Goal: Task Accomplishment & Management: Use online tool/utility

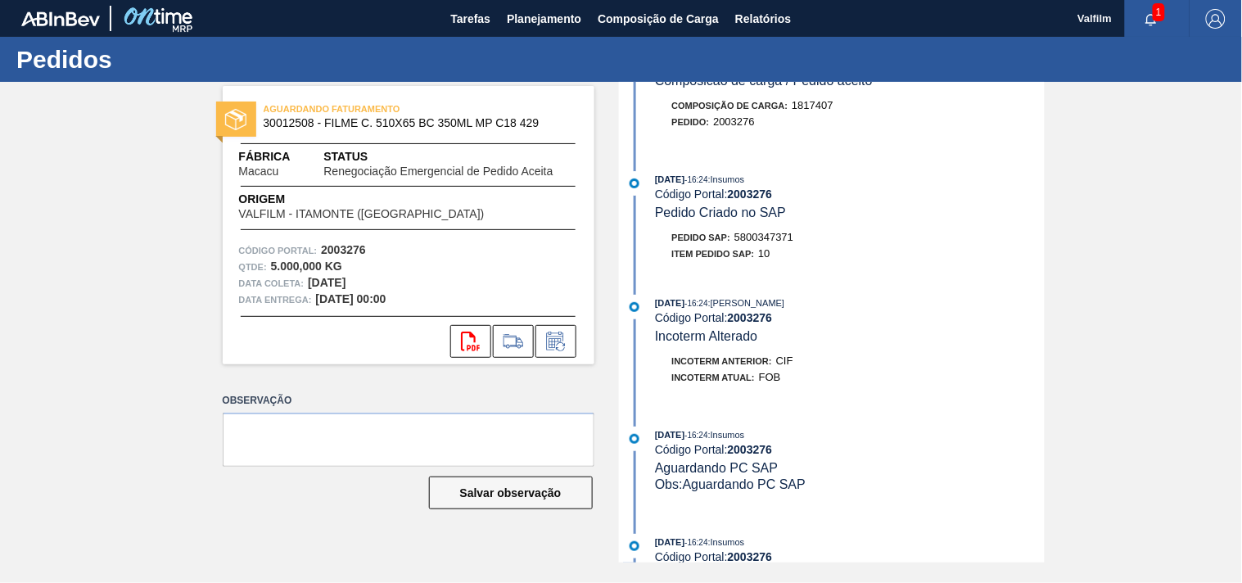
scroll to position [363, 0]
click at [549, 346] on icon at bounding box center [556, 342] width 26 height 20
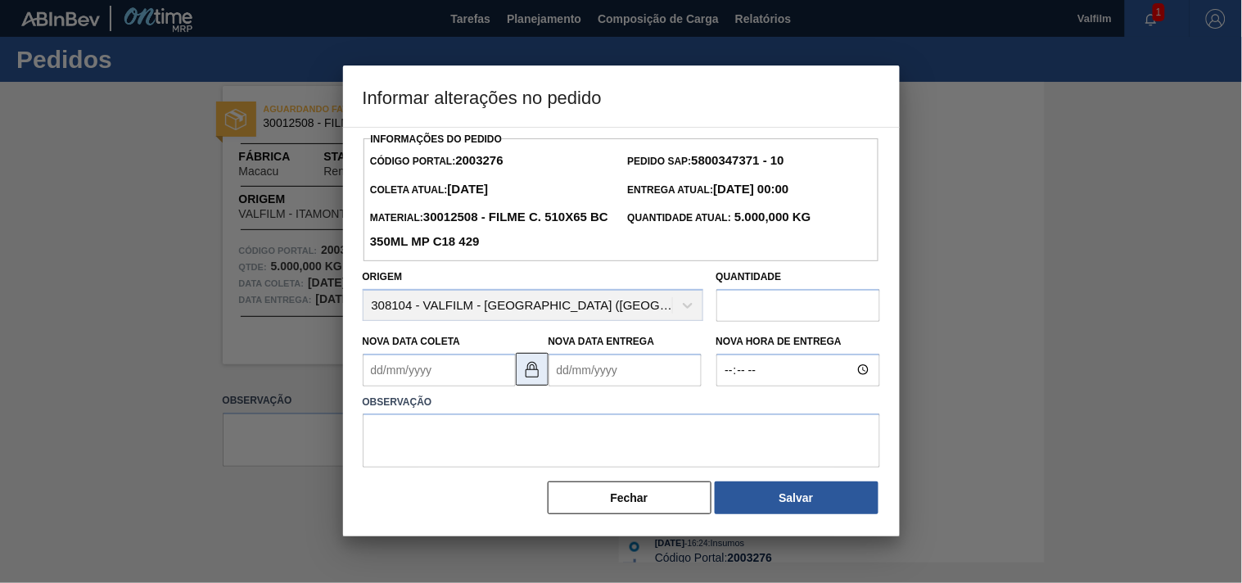
click at [529, 375] on img at bounding box center [532, 369] width 20 height 20
click at [426, 372] on Coleta2003276 "Nova Data Coleta" at bounding box center [439, 370] width 153 height 33
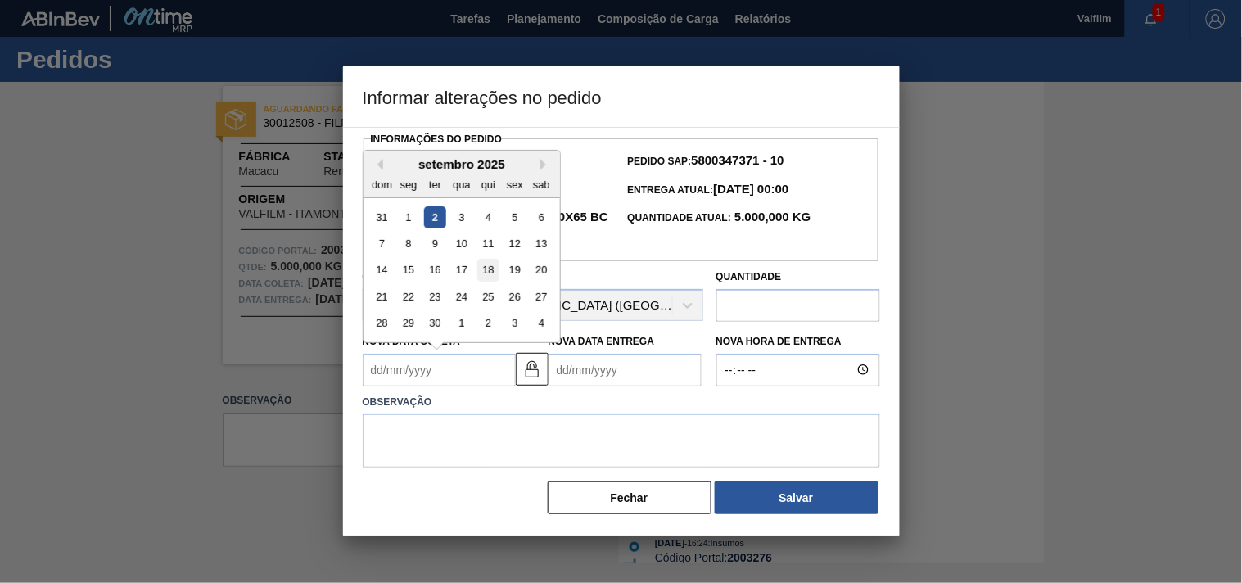
click at [481, 272] on div "18" at bounding box center [487, 270] width 22 height 22
type Coleta2003276 "18/09/2025"
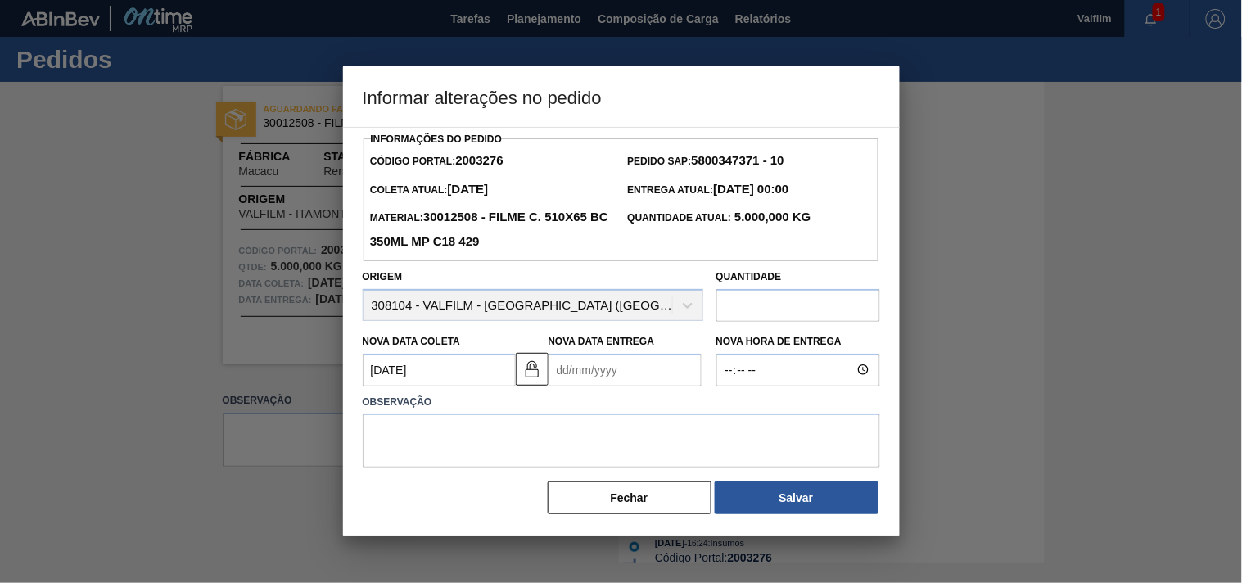
click at [602, 373] on Entrega2003276 "Nova Data Entrega" at bounding box center [624, 370] width 153 height 33
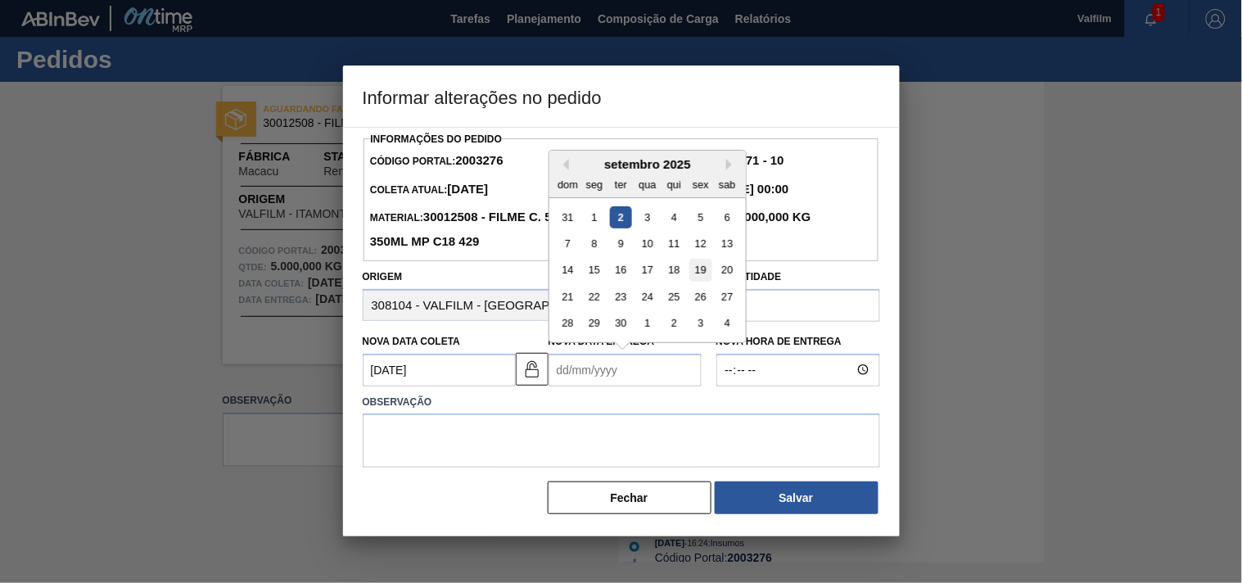
click at [697, 272] on div "19" at bounding box center [700, 270] width 22 height 22
type Entrega2003276 "19/09/2025"
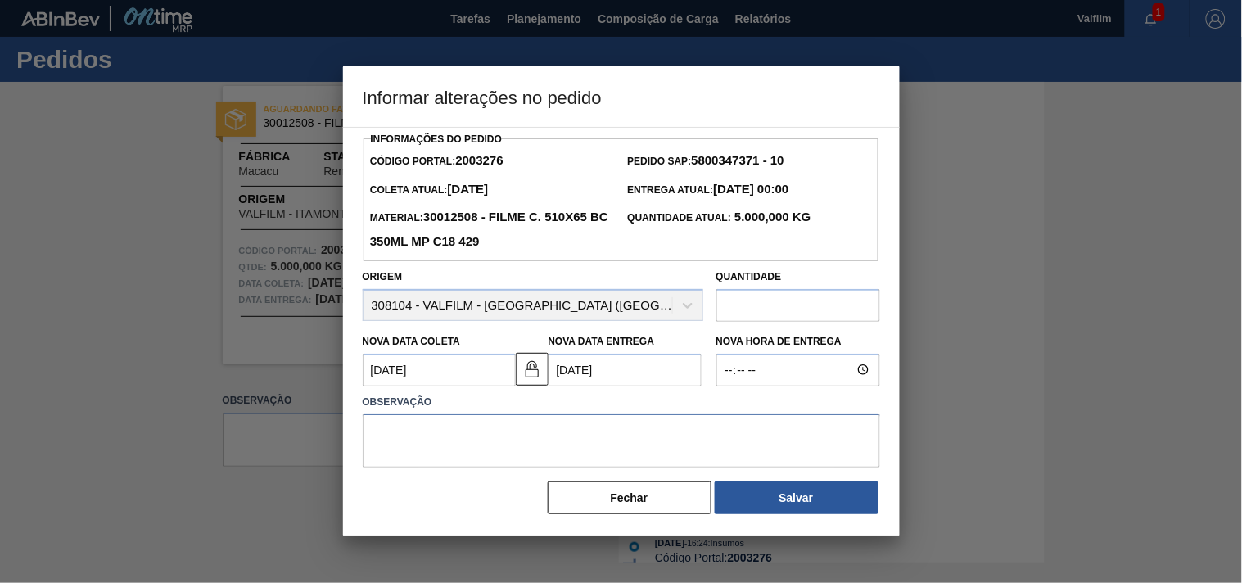
click at [598, 443] on textarea at bounding box center [621, 440] width 517 height 54
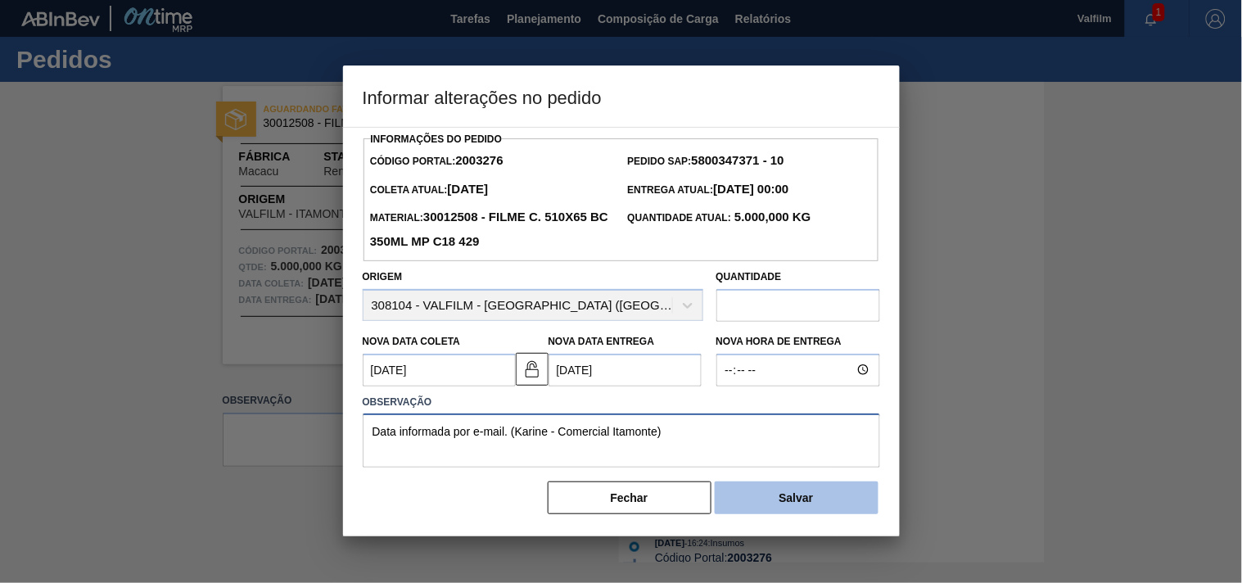
type textarea "Data informada por e-mail. (Karine - Comercial Itamonte)"
click at [802, 502] on button "Salvar" at bounding box center [797, 497] width 164 height 33
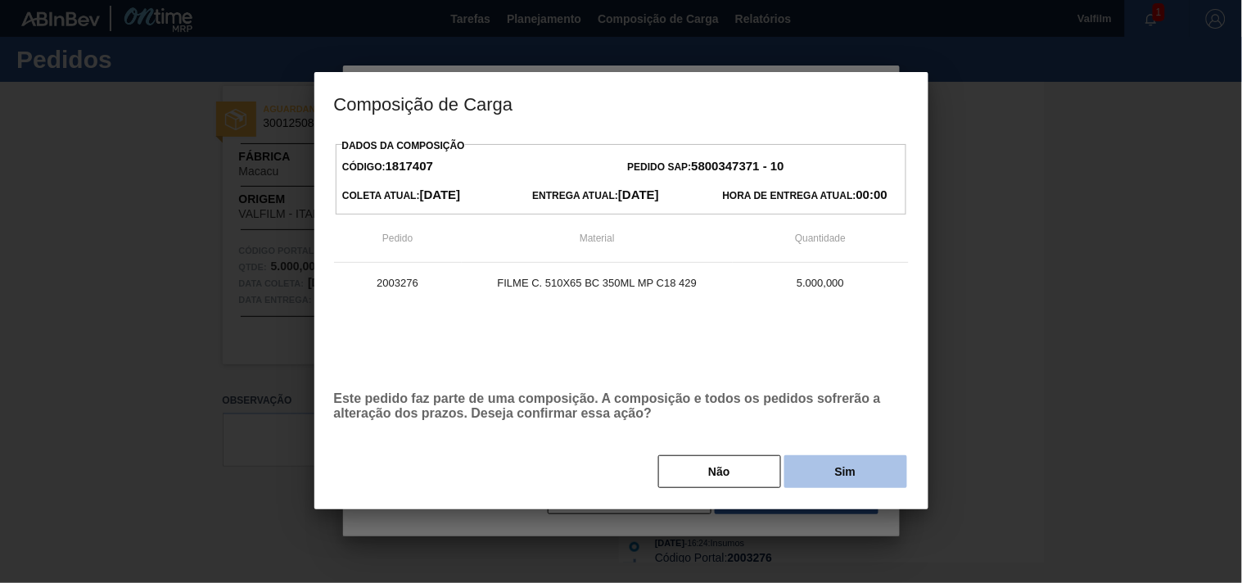
click at [840, 468] on button "Sim" at bounding box center [845, 471] width 123 height 33
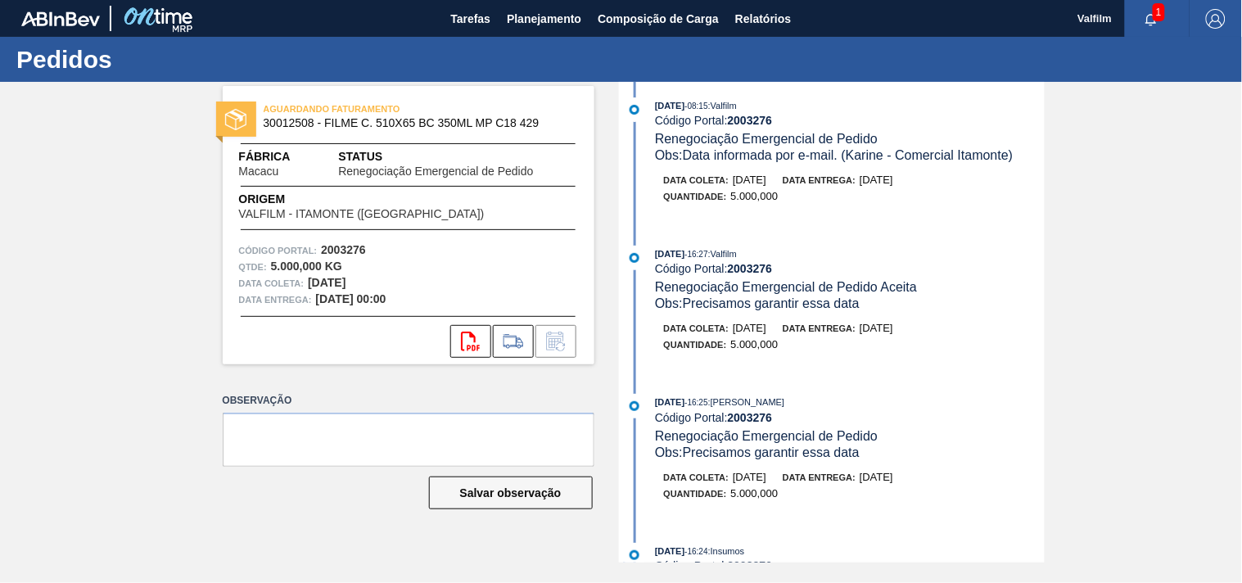
scroll to position [0, 0]
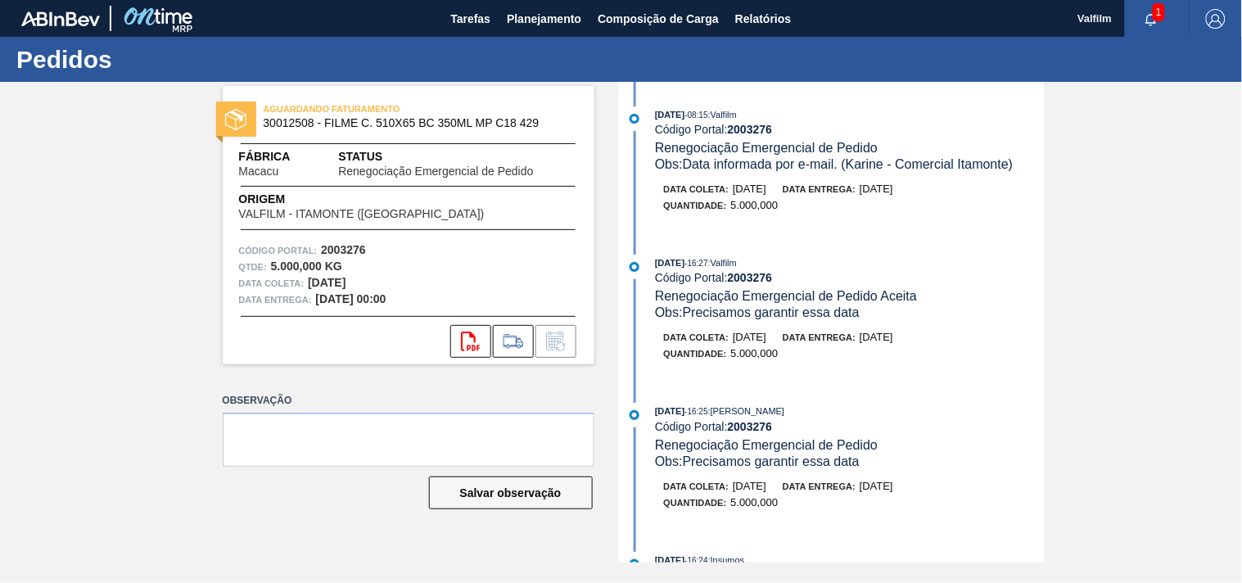
click at [221, 117] on div at bounding box center [236, 119] width 40 height 35
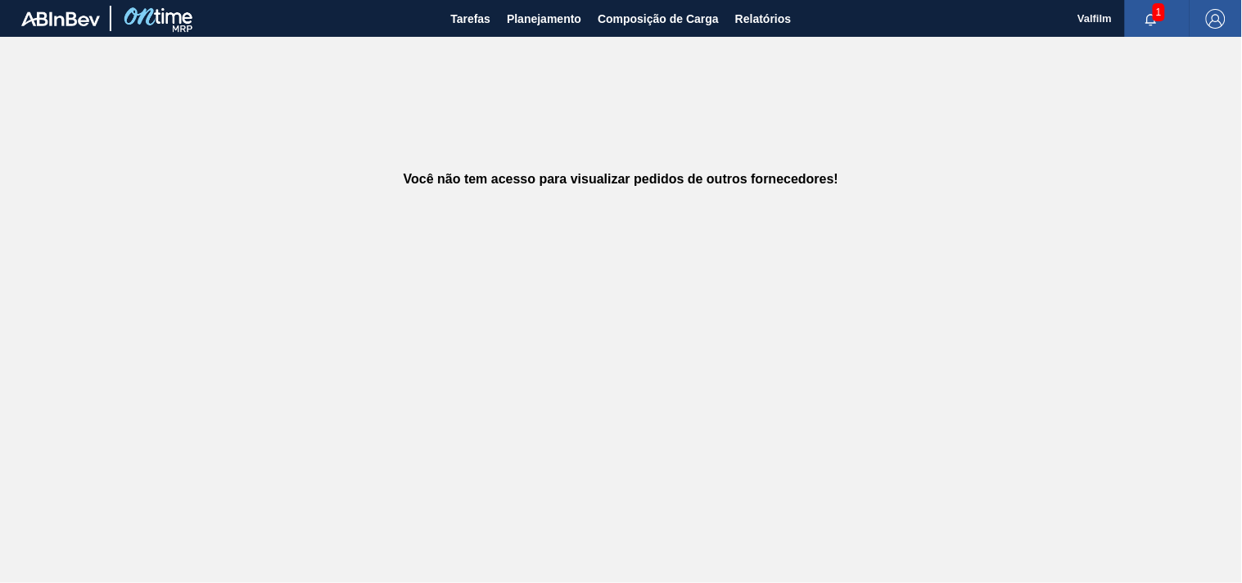
click at [322, 207] on div "Você não tem acesso para visualizar pedidos de outros fornecedores!" at bounding box center [621, 180] width 1242 height 286
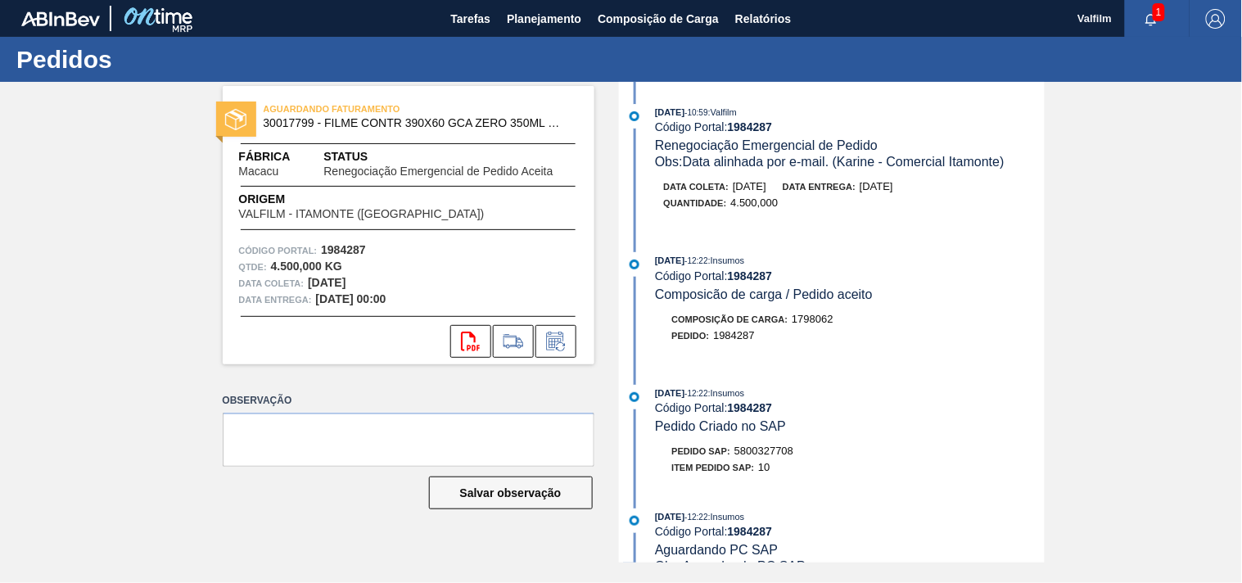
scroll to position [182, 0]
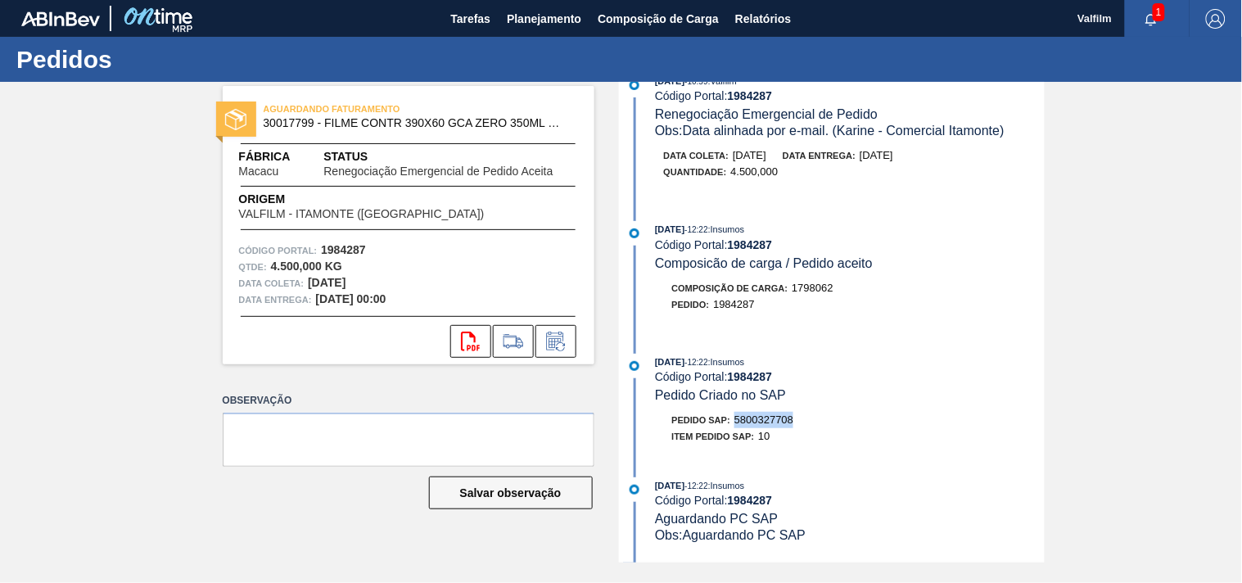
drag, startPoint x: 738, startPoint y: 427, endPoint x: 846, endPoint y: 422, distance: 108.2
click at [846, 422] on div "Pedido SAP: 5800327708" at bounding box center [850, 420] width 389 height 16
copy span "5800327708"
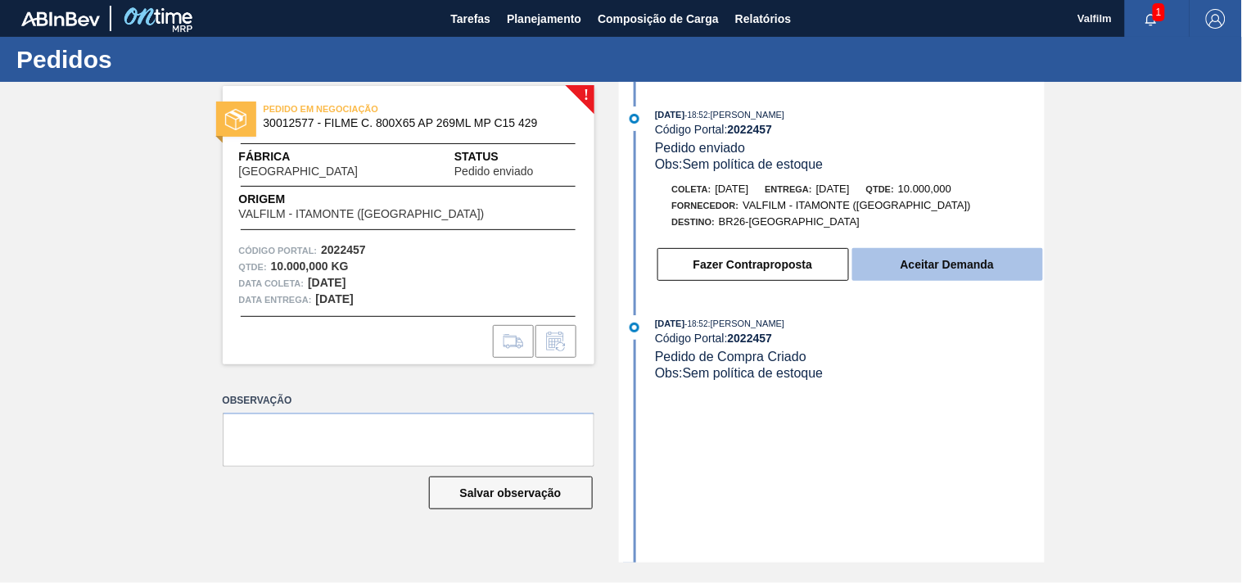
click at [938, 268] on button "Aceitar Demanda" at bounding box center [947, 264] width 191 height 33
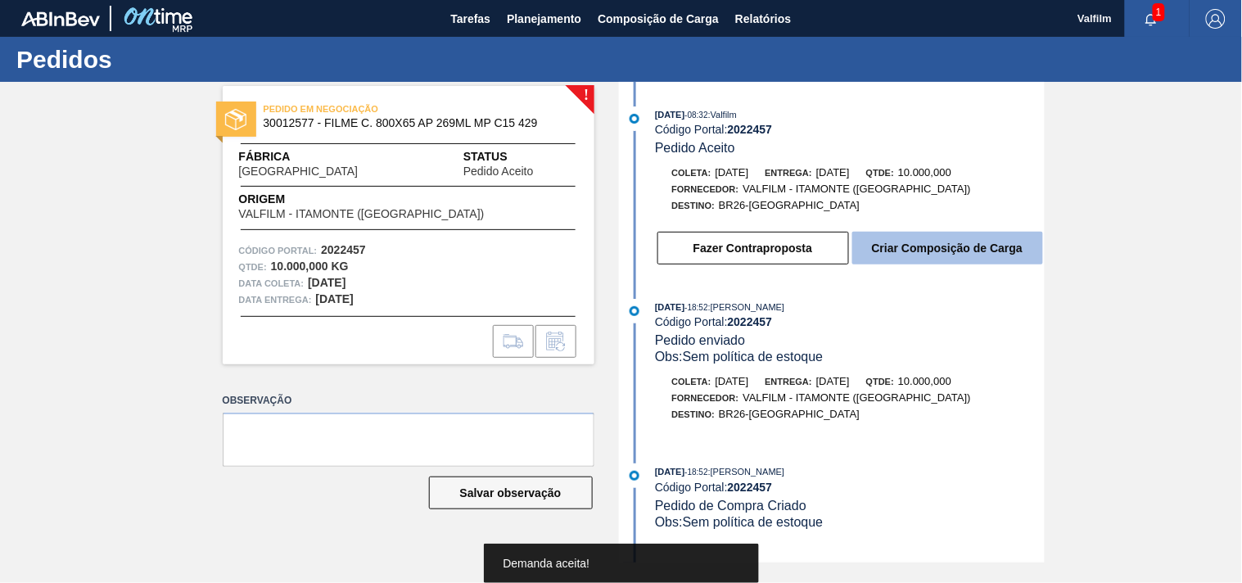
click at [950, 250] on button "Criar Composição de Carga" at bounding box center [947, 248] width 191 height 33
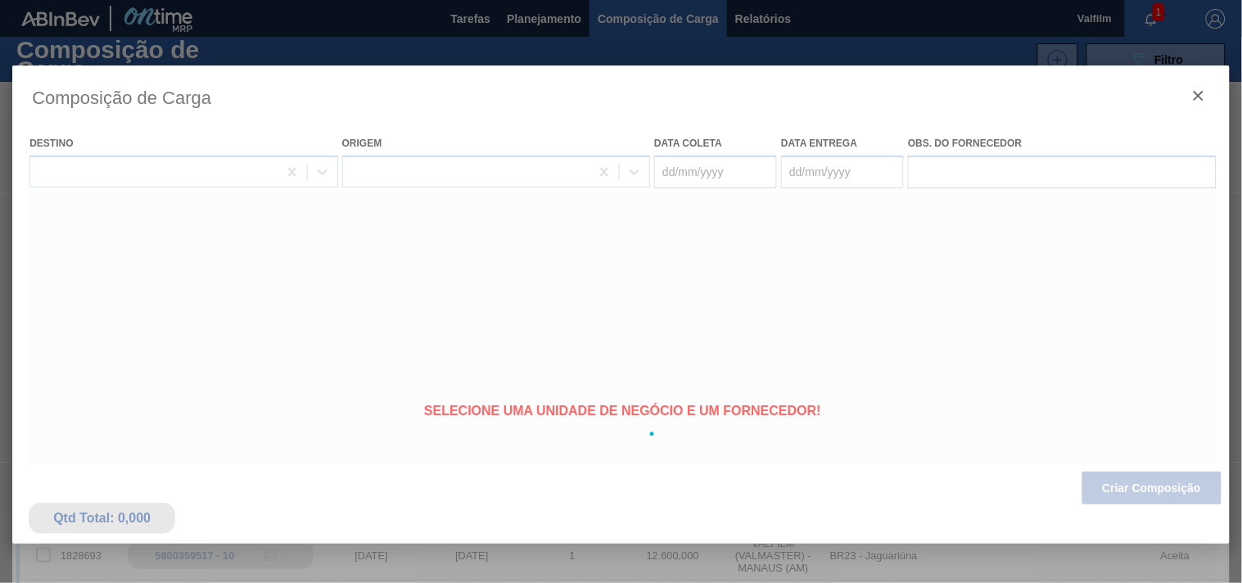
type coleta "[DATE]"
type entrega "[DATE]"
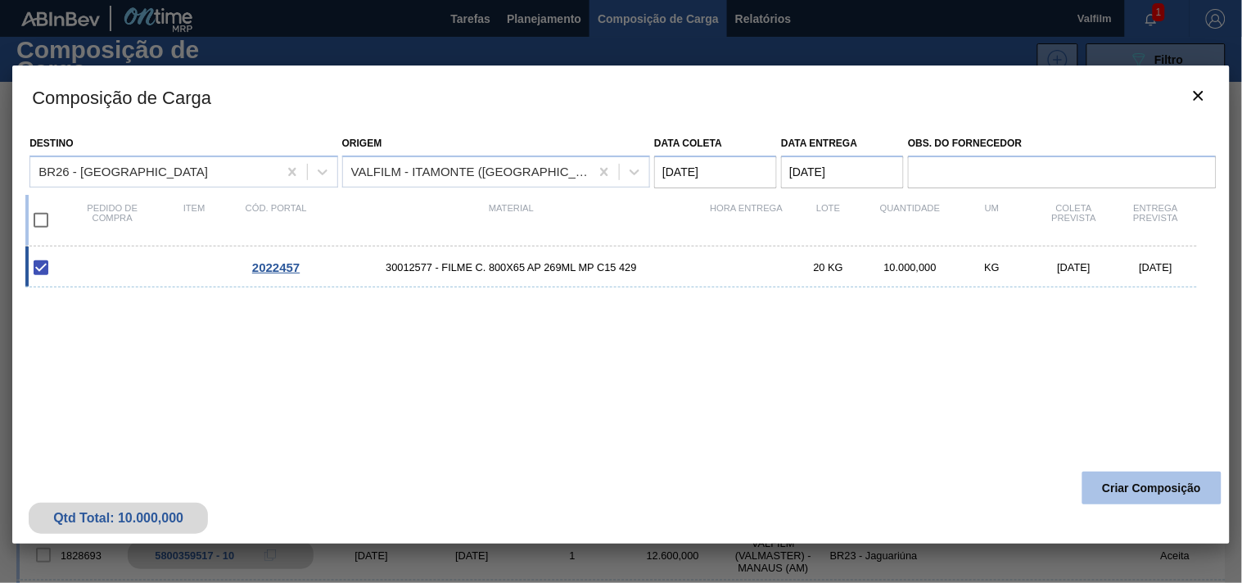
click at [1126, 485] on button "Criar Composição" at bounding box center [1151, 488] width 139 height 33
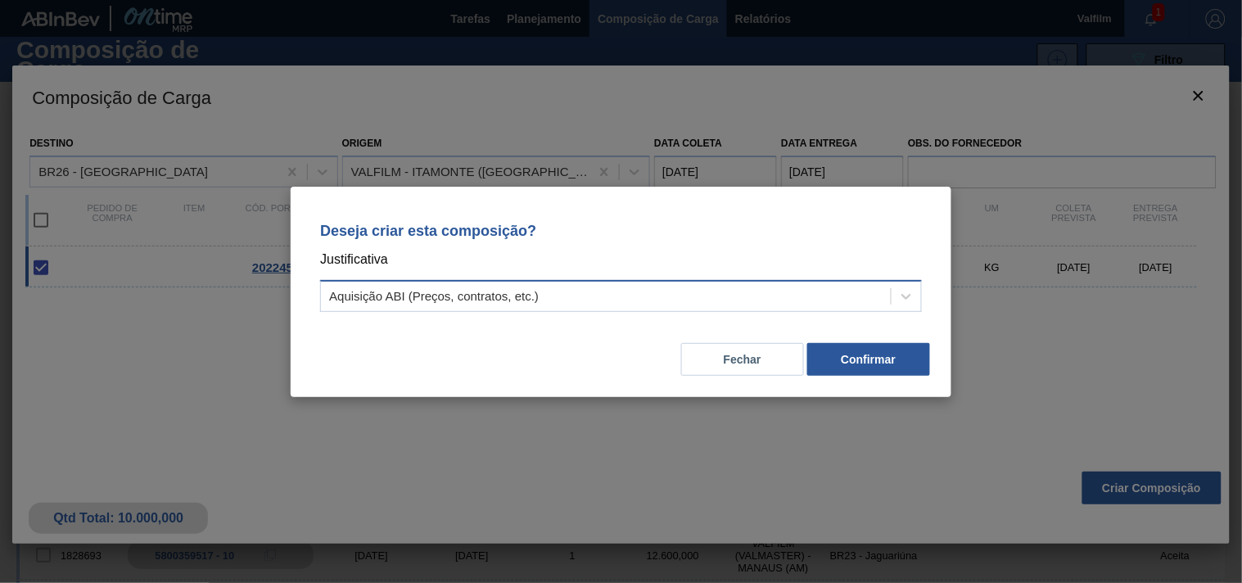
click at [600, 285] on div "Aquisição ABI (Preços, contratos, etc.)" at bounding box center [606, 296] width 570 height 24
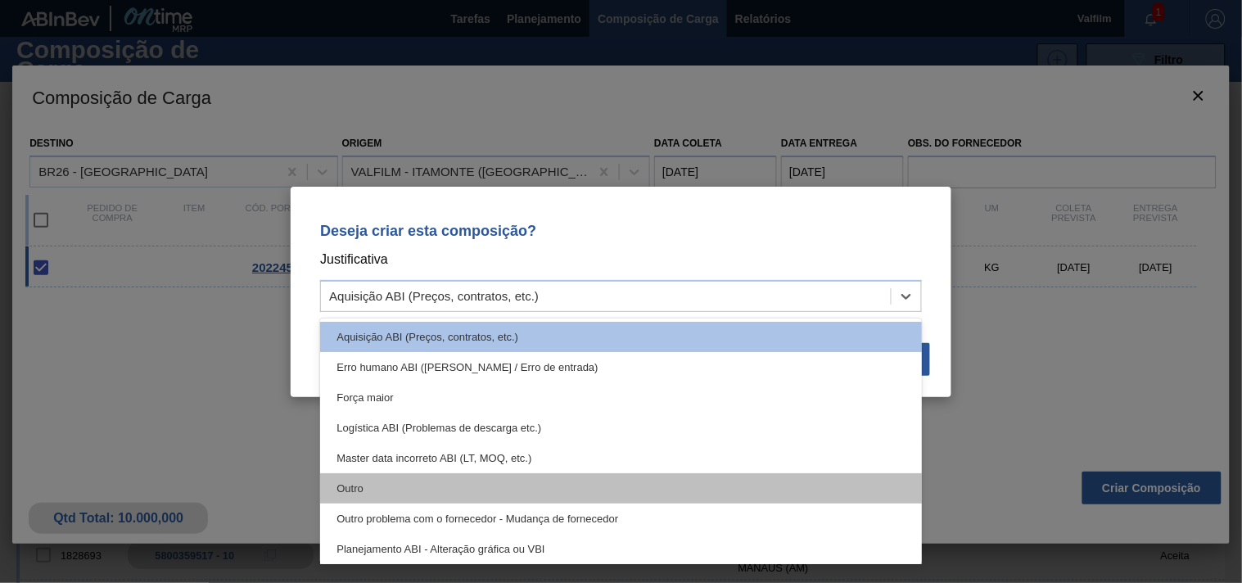
click at [503, 487] on div "Outro" at bounding box center [621, 488] width 602 height 30
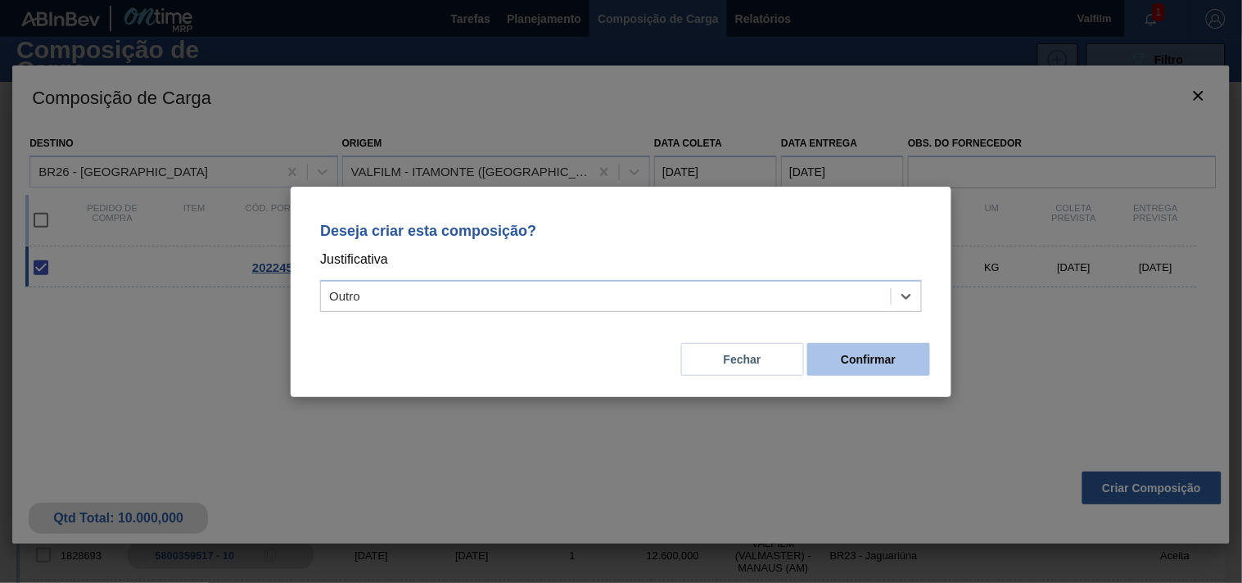
click at [870, 367] on button "Confirmar" at bounding box center [868, 359] width 123 height 33
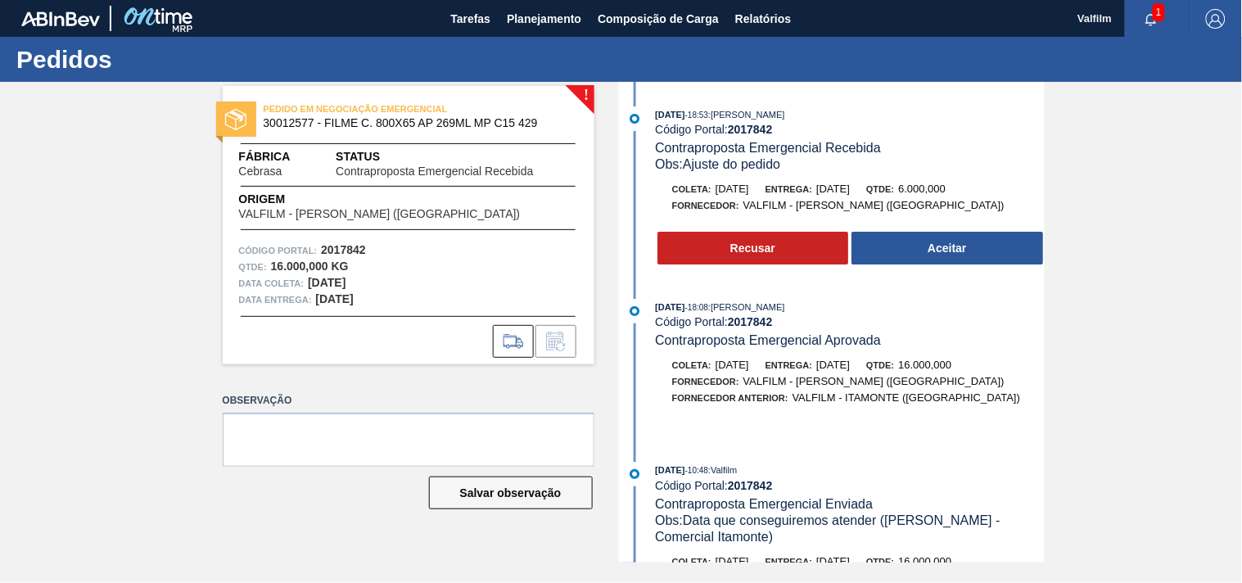
drag, startPoint x: 966, startPoint y: 246, endPoint x: 1205, endPoint y: 298, distance: 244.5
click at [966, 246] on button "Aceitar" at bounding box center [947, 248] width 192 height 33
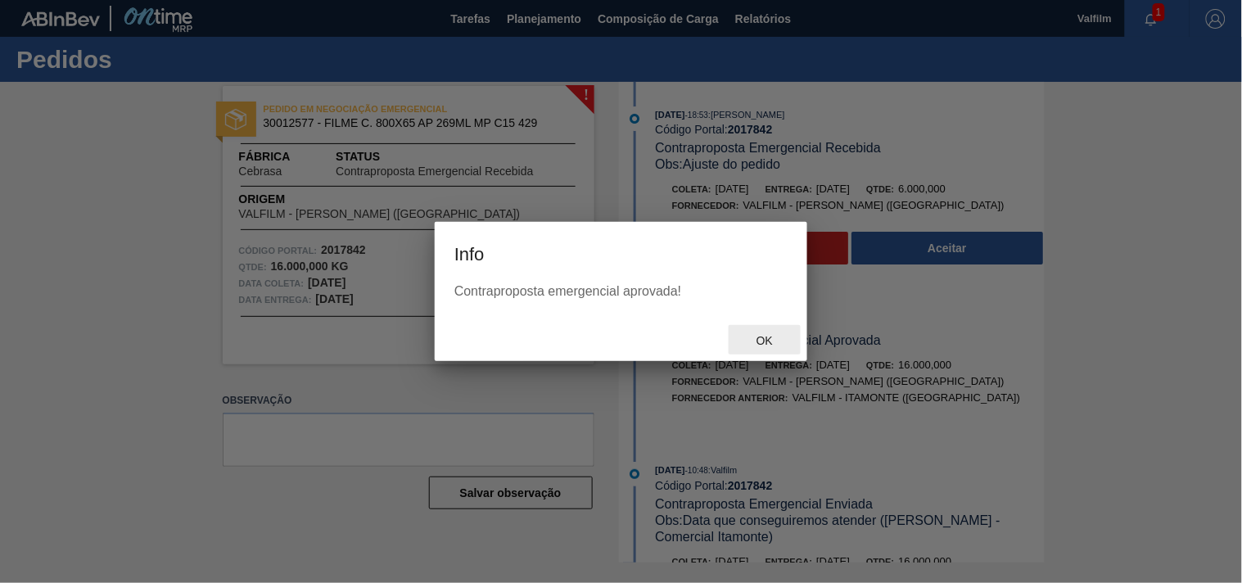
click at [757, 337] on span "Ok" at bounding box center [764, 340] width 43 height 13
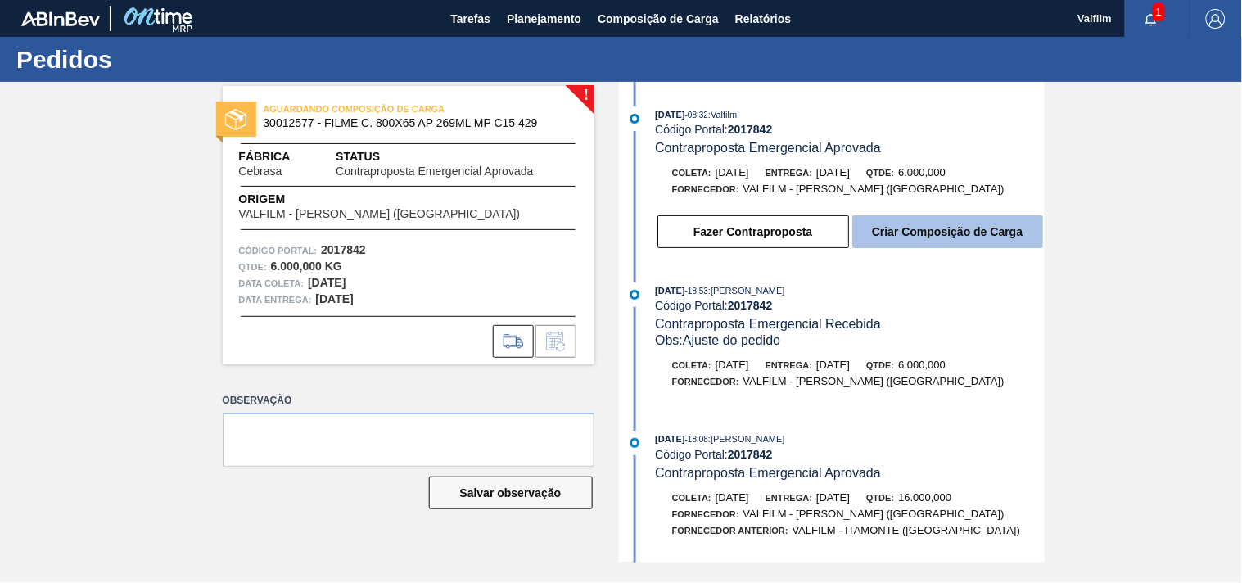
click at [955, 237] on button "Criar Composição de Carga" at bounding box center [947, 231] width 191 height 33
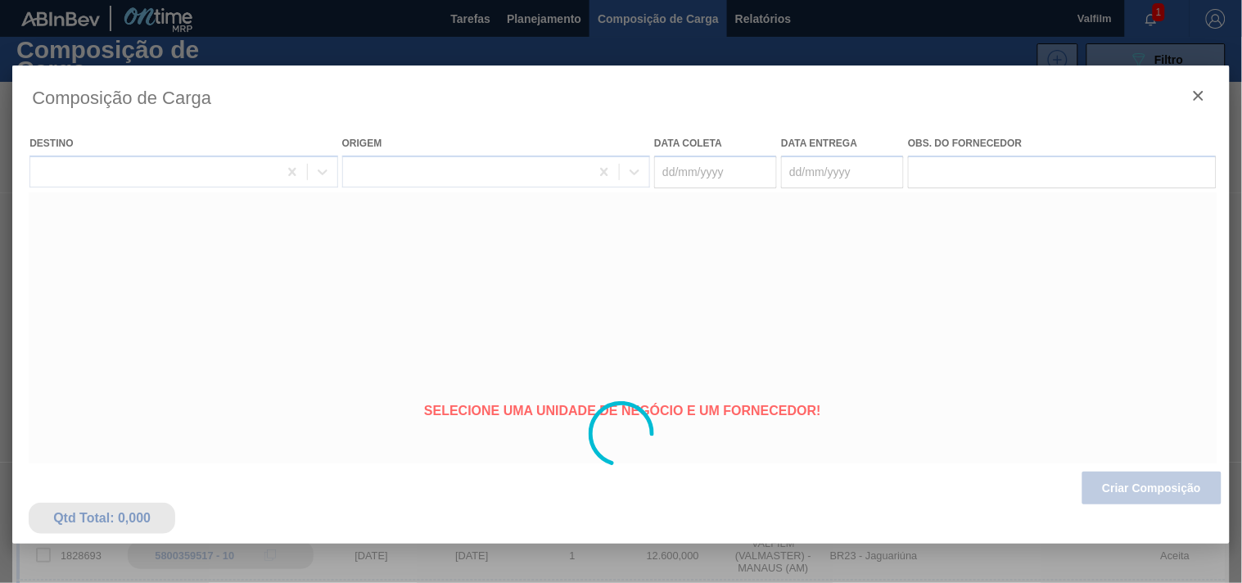
type coleta "[DATE]"
type entrega "09/09/2025"
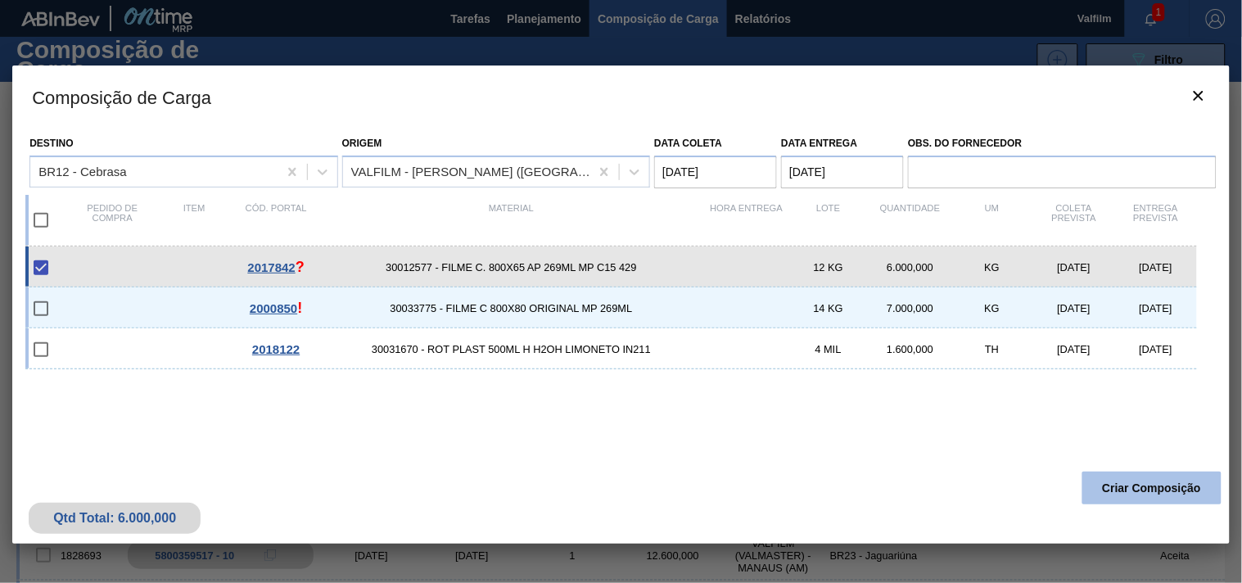
click at [1136, 489] on button "Criar Composição" at bounding box center [1151, 488] width 139 height 33
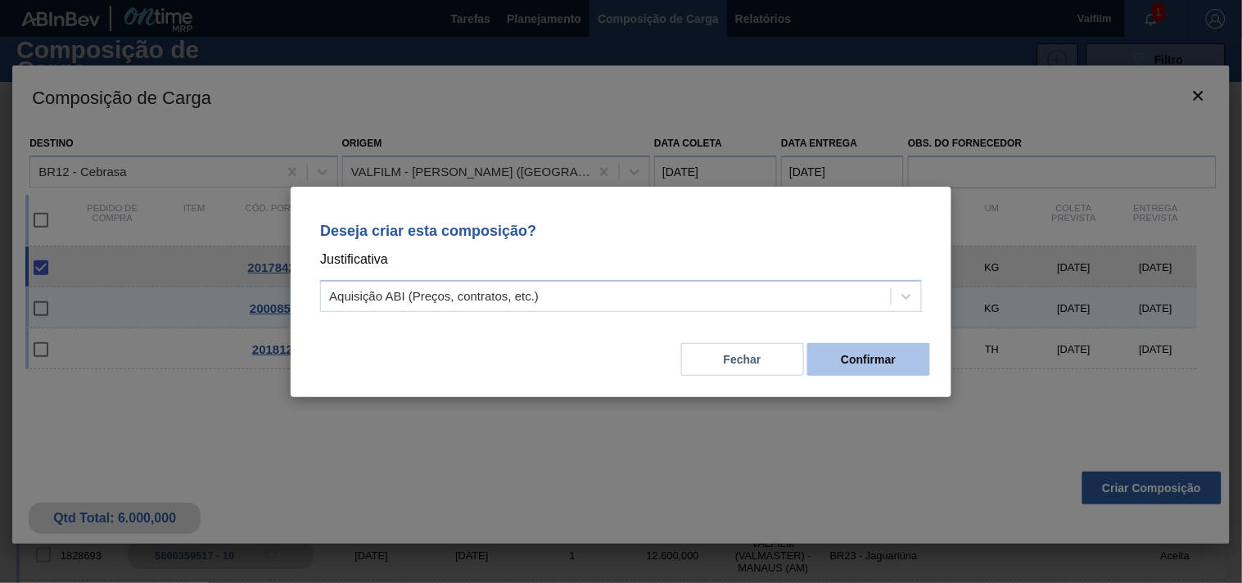
click at [849, 354] on button "Confirmar" at bounding box center [868, 359] width 123 height 33
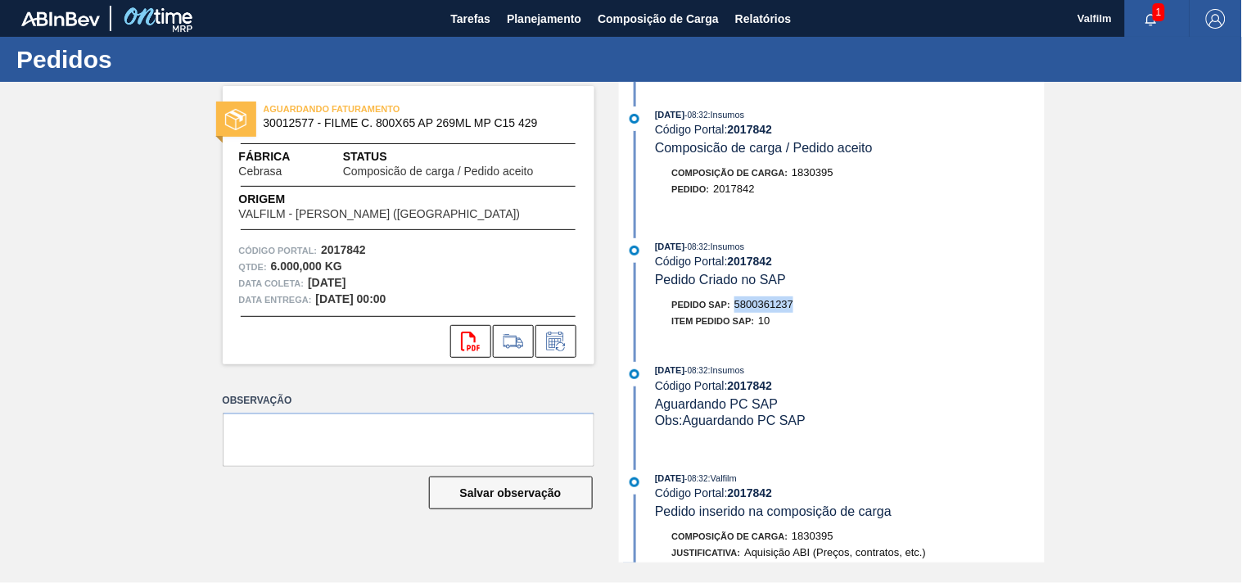
drag, startPoint x: 732, startPoint y: 307, endPoint x: 842, endPoint y: 305, distance: 109.7
click at [842, 305] on div "Pedido SAP: 5800361237" at bounding box center [850, 304] width 389 height 16
copy span "5800361237"
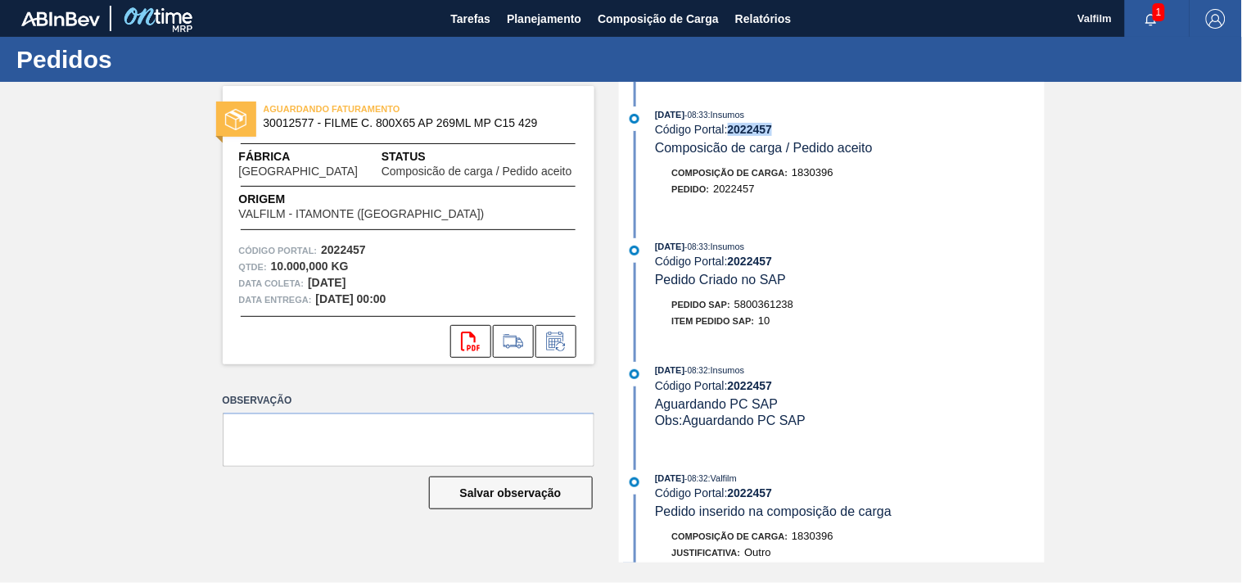
drag, startPoint x: 733, startPoint y: 124, endPoint x: 791, endPoint y: 124, distance: 58.1
click at [791, 124] on div "Código Portal: 2022457" at bounding box center [849, 129] width 389 height 13
copy strong "2022457"
drag, startPoint x: 262, startPoint y: 119, endPoint x: 313, endPoint y: 124, distance: 51.1
click at [313, 124] on div "AGUARDANDO FATURAMENTO 30012577 - FILME C. 800X65 AP 269ML MP C15 429" at bounding box center [409, 116] width 372 height 37
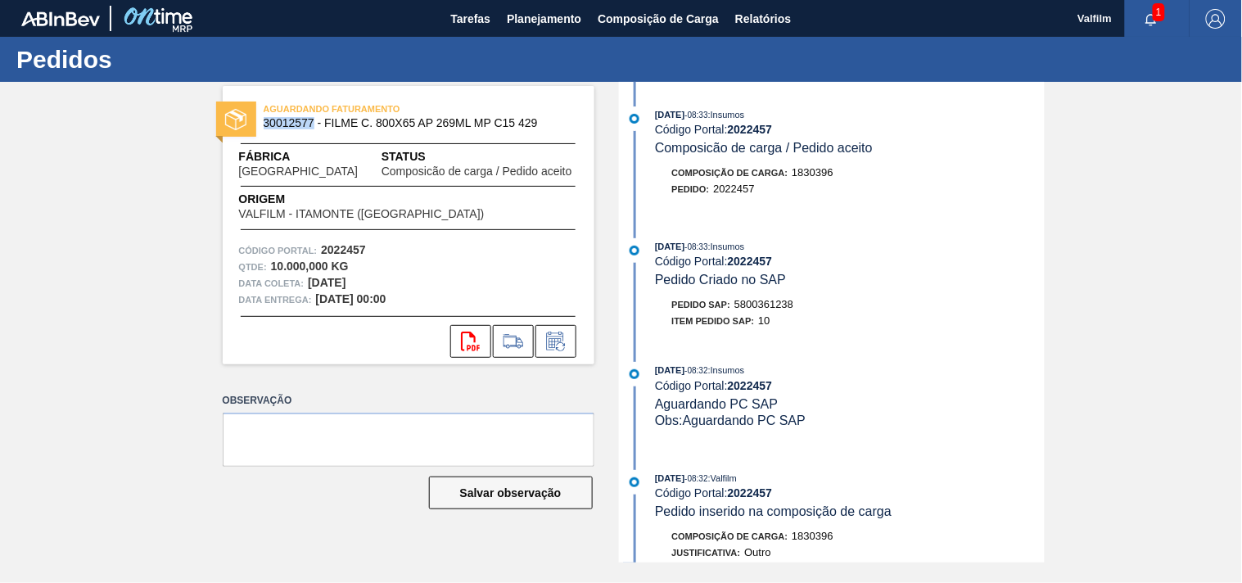
copy span "30012577"
drag, startPoint x: 730, startPoint y: 266, endPoint x: 780, endPoint y: 264, distance: 50.0
click at [780, 264] on div "Código Portal: 2022457" at bounding box center [849, 261] width 389 height 13
copy div "2022457"
drag, startPoint x: 740, startPoint y: 305, endPoint x: 922, endPoint y: 305, distance: 181.7
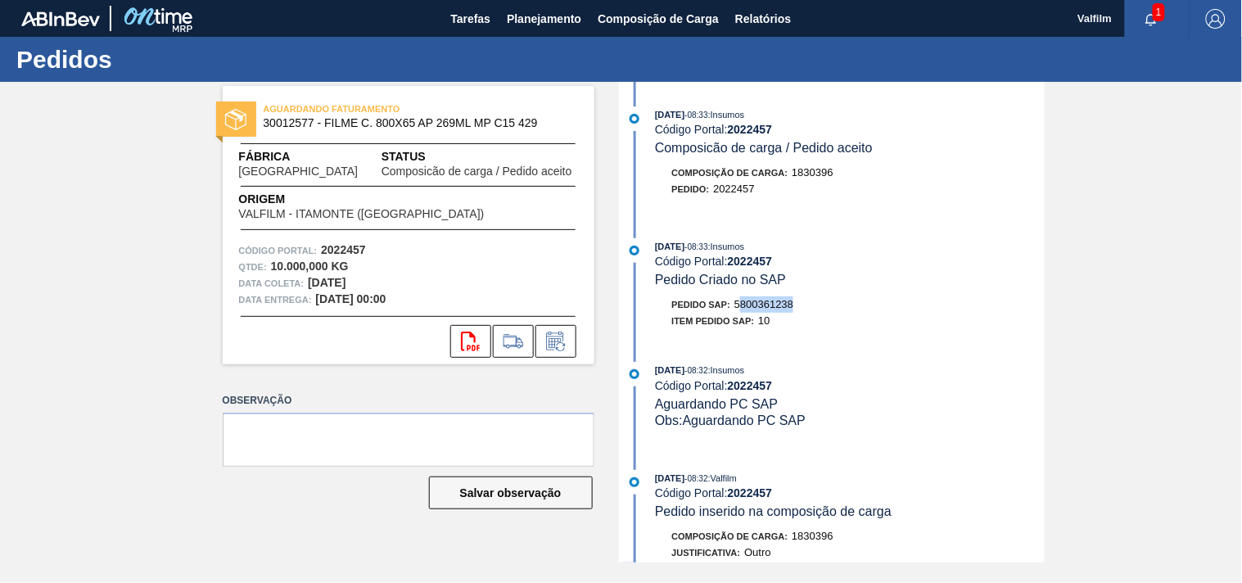
click at [901, 305] on div "Pedido SAP: 5800361238" at bounding box center [850, 304] width 389 height 16
click at [727, 297] on div "[DATE] 08:33 : Insumos Código Portal: 2022457 Pedido Criado no SAP Pedido SAP: …" at bounding box center [834, 287] width 422 height 99
drag, startPoint x: 733, startPoint y: 306, endPoint x: 831, endPoint y: 309, distance: 98.3
click at [831, 309] on div "Pedido SAP: 5800361238" at bounding box center [850, 304] width 389 height 16
copy span "5800361238"
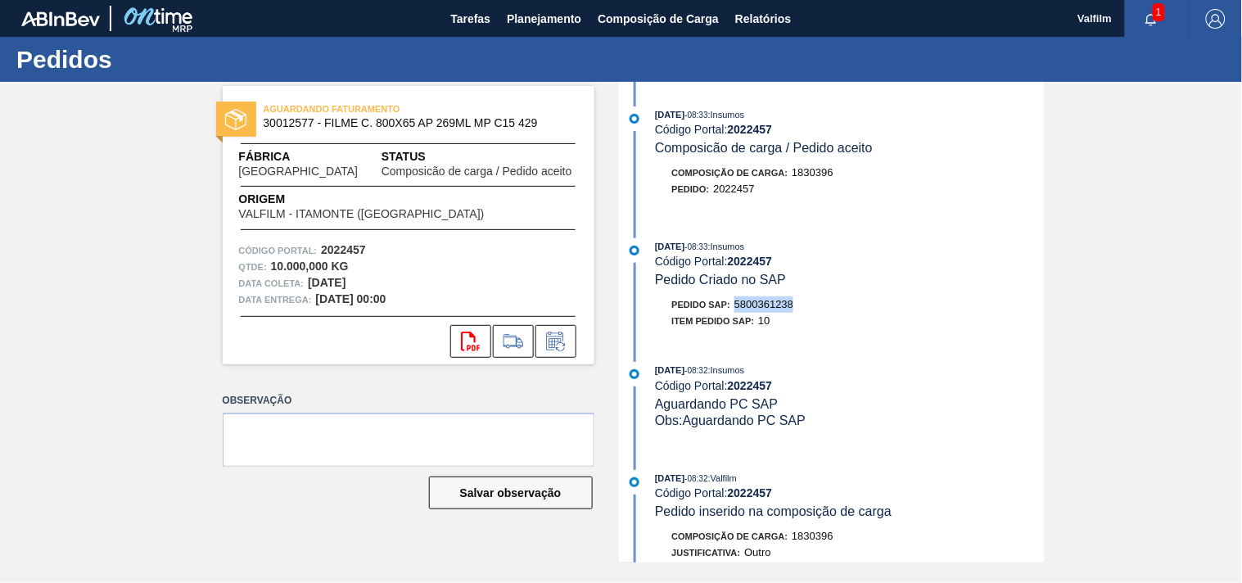
click at [770, 296] on div "[DATE] 08:33 : Insumos Código Portal: 2022457 Pedido Criado no SAP Pedido SAP: …" at bounding box center [834, 287] width 422 height 99
drag, startPoint x: 737, startPoint y: 303, endPoint x: 824, endPoint y: 300, distance: 87.7
click at [824, 300] on div "Pedido SAP: 5800361238" at bounding box center [850, 304] width 389 height 16
copy span "5800361238"
click at [454, 154] on span "Status" at bounding box center [479, 156] width 196 height 17
